Goal: Information Seeking & Learning: Learn about a topic

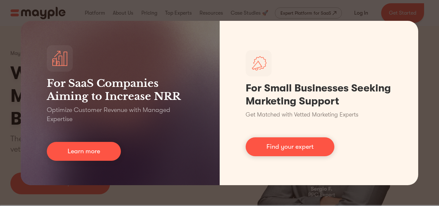
click at [160, 9] on div "For SaaS Companies Aiming to Increase NRR Optimize Customer Revenue with Manage…" at bounding box center [219, 103] width 439 height 206
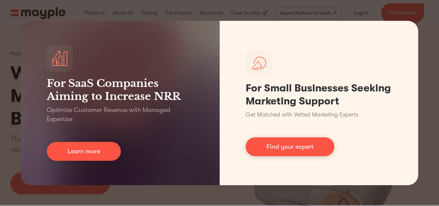
click at [436, 27] on div "For SaaS Companies Aiming to Increase NRR Optimize Customer Revenue with Manage…" at bounding box center [219, 103] width 439 height 206
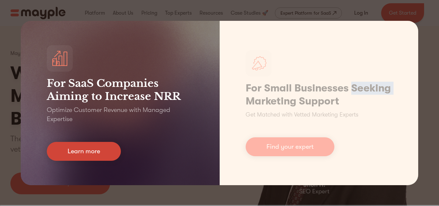
click at [102, 154] on link "Learn more" at bounding box center [84, 151] width 74 height 19
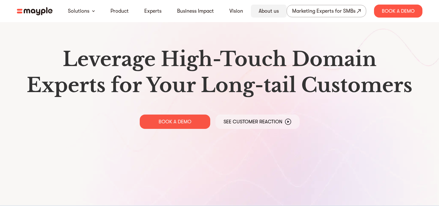
click at [263, 13] on link "About us" at bounding box center [268, 11] width 20 height 8
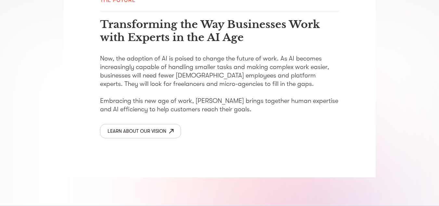
scroll to position [1132, 0]
